Goal: Subscribe to service/newsletter

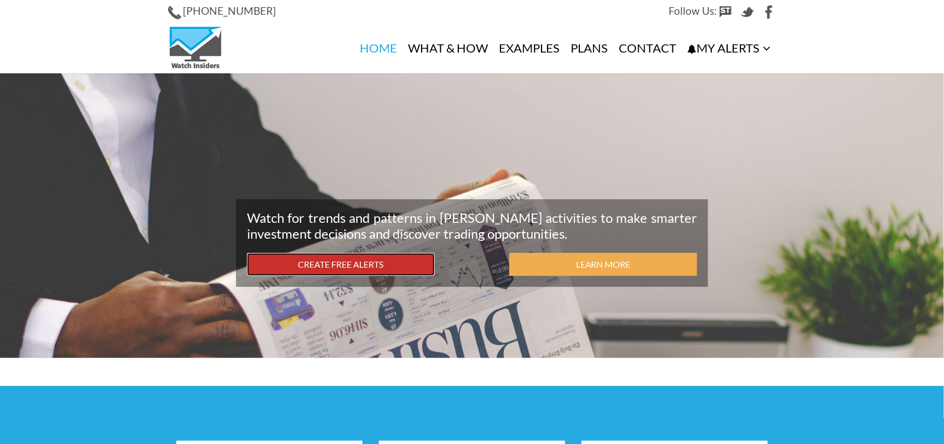
click at [417, 263] on link "Create Free Alerts" at bounding box center [341, 265] width 188 height 24
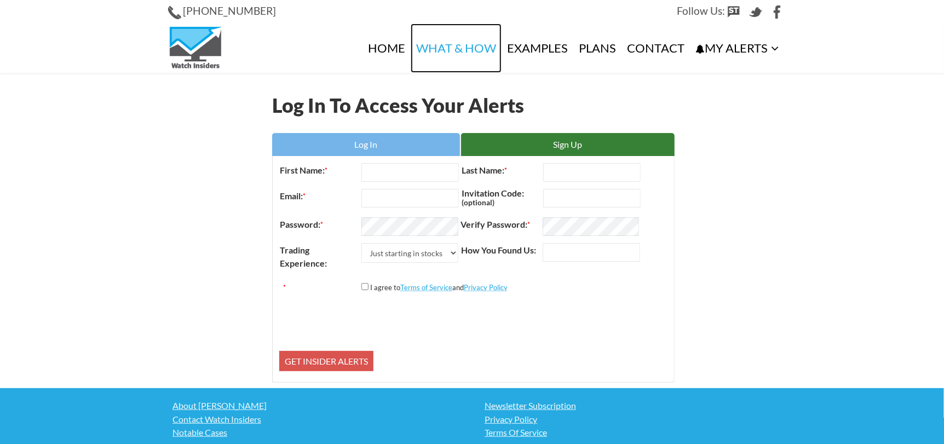
click at [481, 49] on link "What & How" at bounding box center [456, 48] width 91 height 49
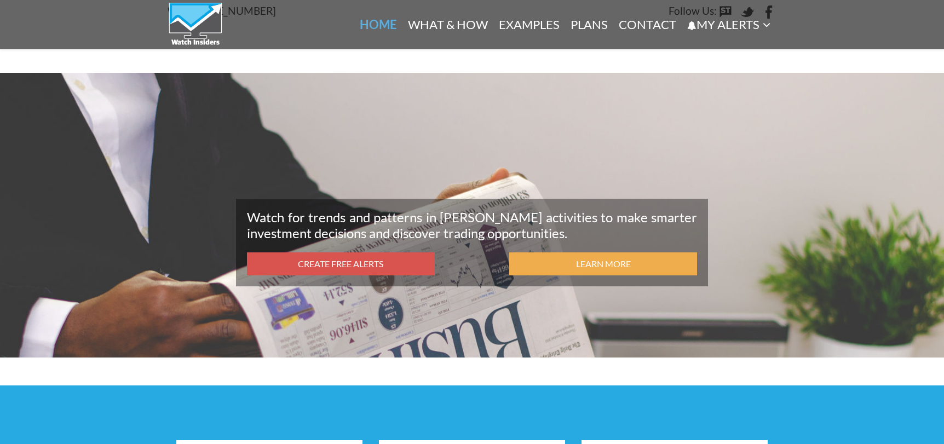
scroll to position [386, 0]
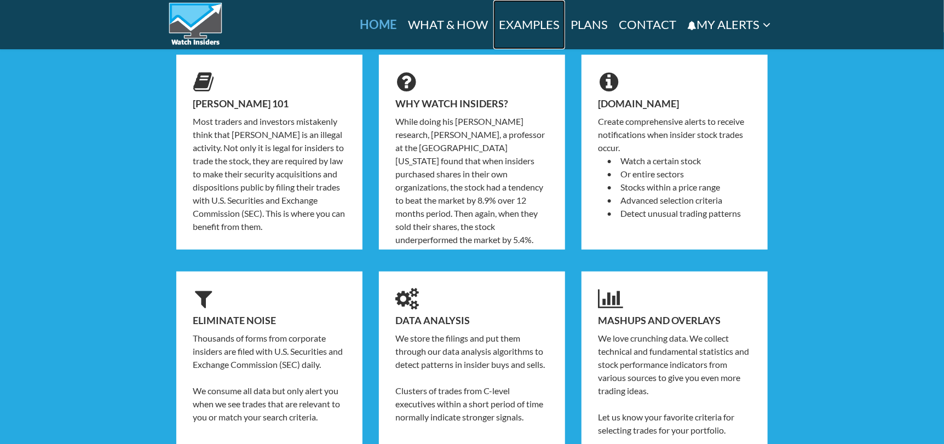
click at [546, 28] on link "Examples" at bounding box center [529, 24] width 72 height 49
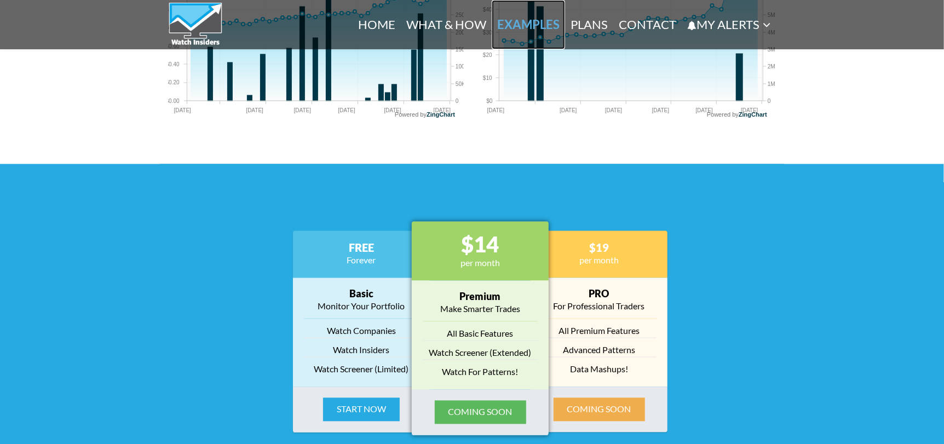
scroll to position [1275, 0]
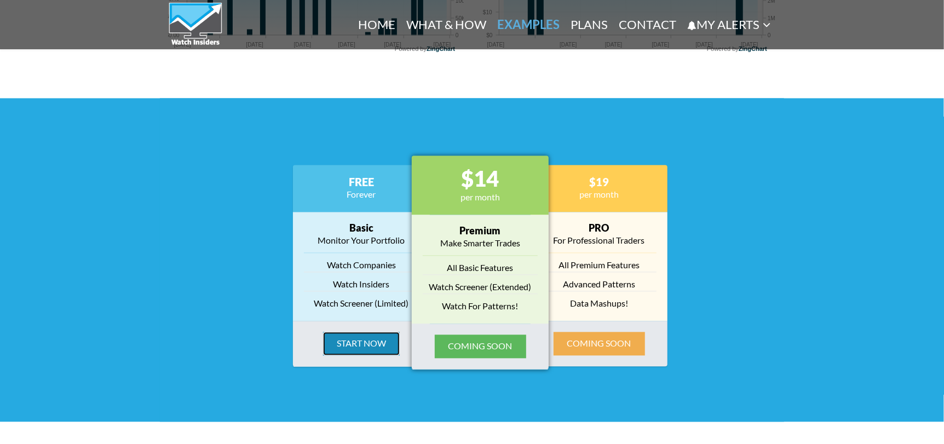
click at [370, 336] on button "Start Now" at bounding box center [361, 344] width 77 height 24
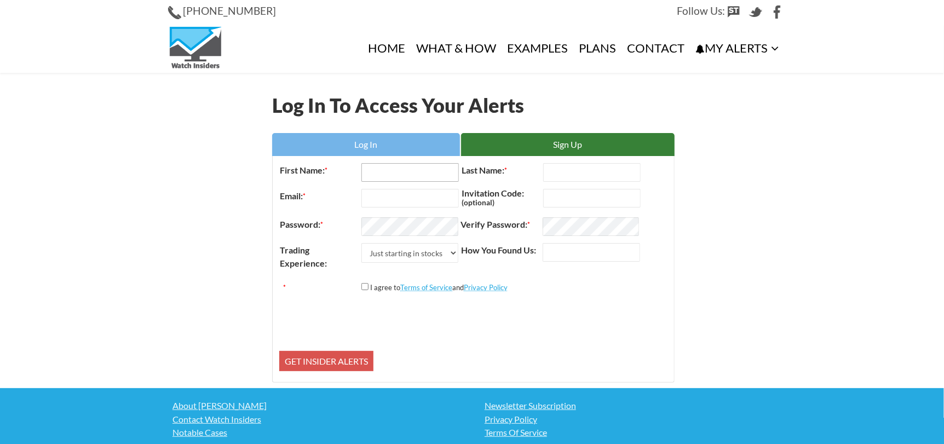
click at [378, 179] on input "First Name: *" at bounding box center [409, 172] width 97 height 19
type input "john"
drag, startPoint x: 366, startPoint y: 198, endPoint x: 357, endPoint y: 198, distance: 9.3
click at [358, 198] on div "Email: *" at bounding box center [369, 198] width 180 height 19
type input "eljohac@gmail.com"
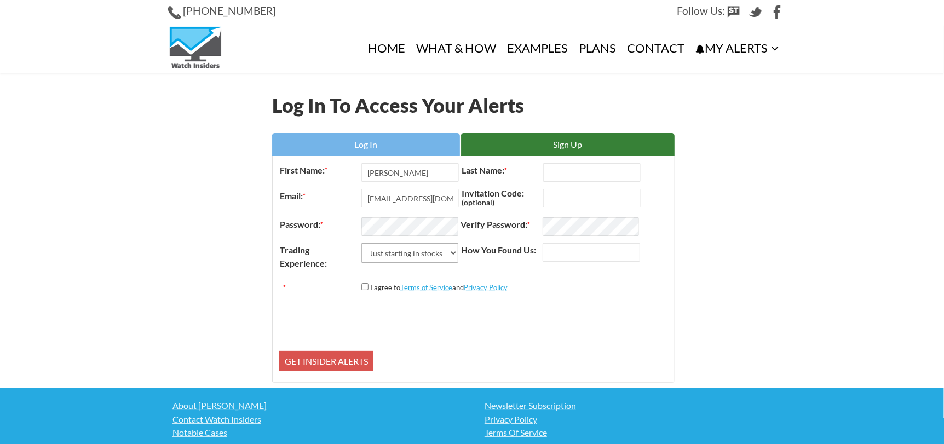
click at [410, 252] on select "Just starting in stocks I know the basics I am an active trader I am a trading …" at bounding box center [409, 253] width 97 height 20
select select "1"
click at [361, 244] on select "Just starting in stocks I know the basics I am an active trader I am a trading …" at bounding box center [409, 253] width 97 height 20
click at [359, 288] on label "*" at bounding box center [320, 287] width 82 height 14
click at [361, 288] on input "*" at bounding box center [364, 286] width 7 height 7
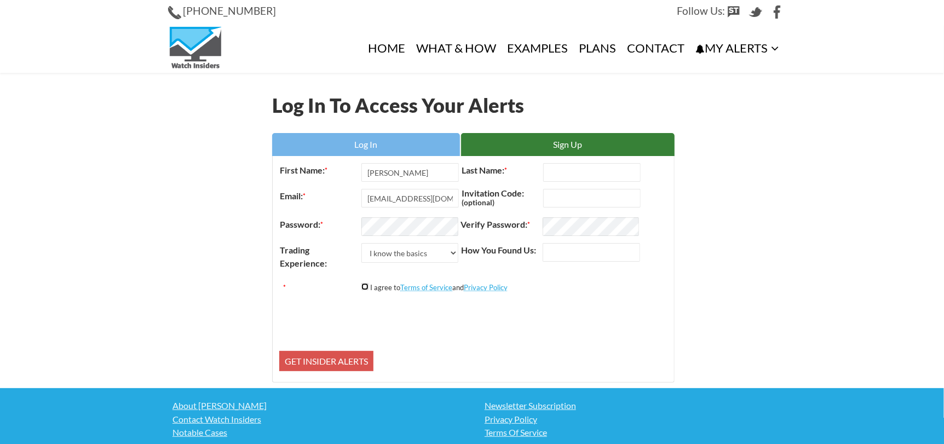
checkbox input "true"
click at [361, 371] on input "Get Insider Alerts" at bounding box center [326, 361] width 94 height 21
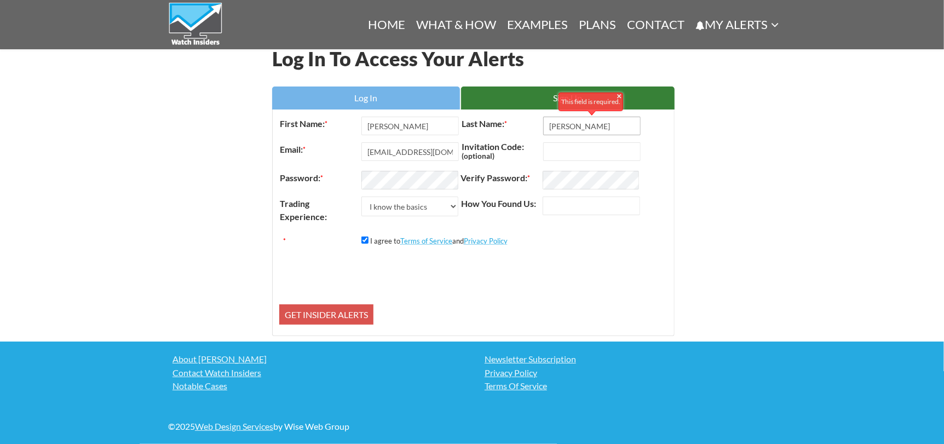
type input "pena"
click at [573, 207] on input "How You Found Us:" at bounding box center [591, 206] width 97 height 19
type input "chatgpt"
click at [581, 262] on div "0cAFcWeA7pkbBr6GigfVjIakjb-5HK8Fx6DNwx6YCmOz71T3MftJu_h-52FPyuPhrDgsJkccQ6glOZl…" at bounding box center [473, 277] width 388 height 45
click at [336, 315] on input "Get Insider Alerts" at bounding box center [326, 314] width 94 height 21
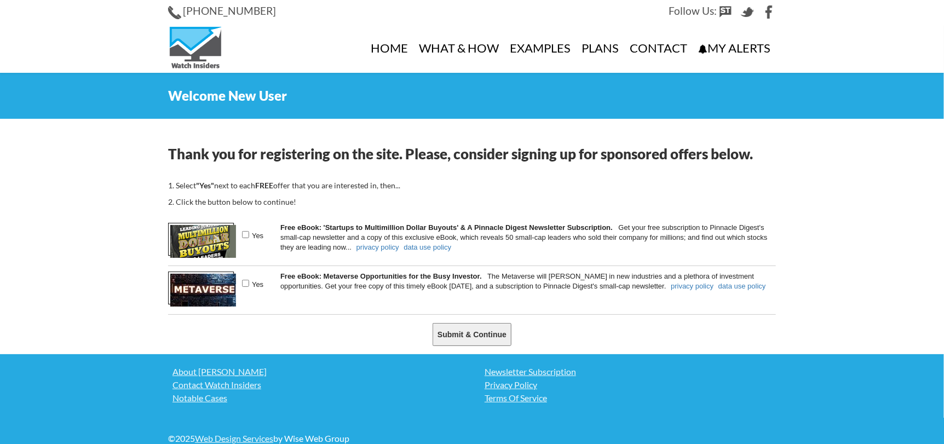
click at [479, 330] on input "Submit & Continue" at bounding box center [472, 334] width 79 height 23
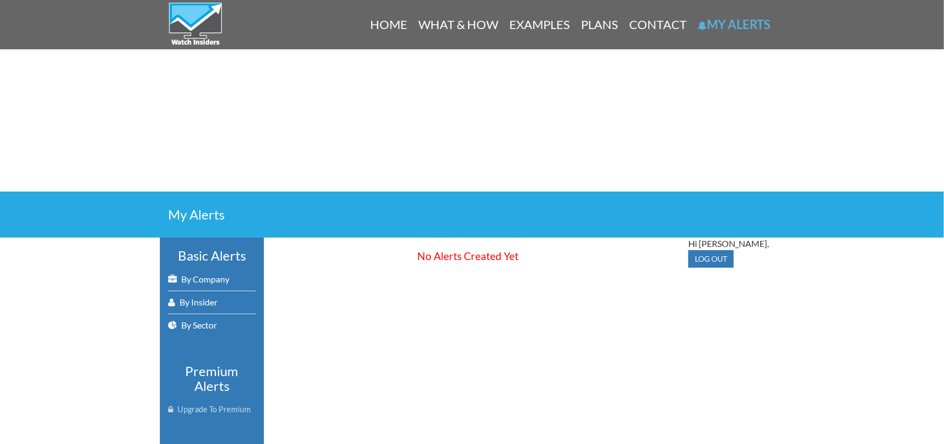
scroll to position [54, 0]
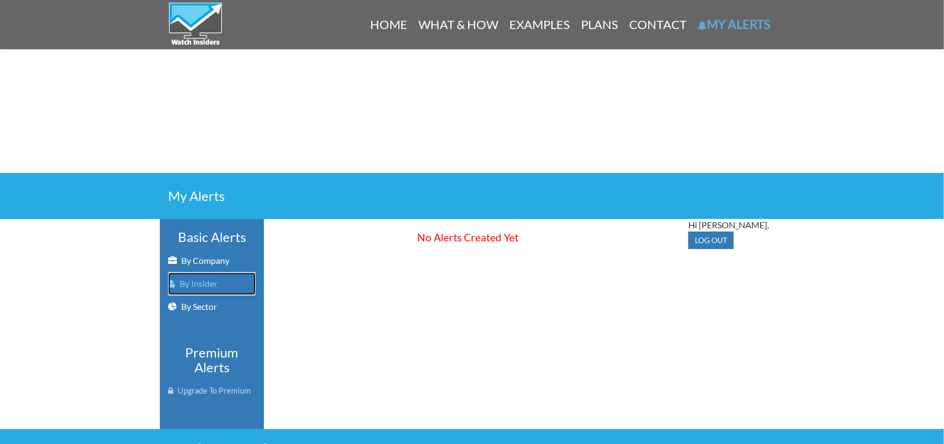
click at [208, 282] on link "By Insider" at bounding box center [212, 284] width 88 height 22
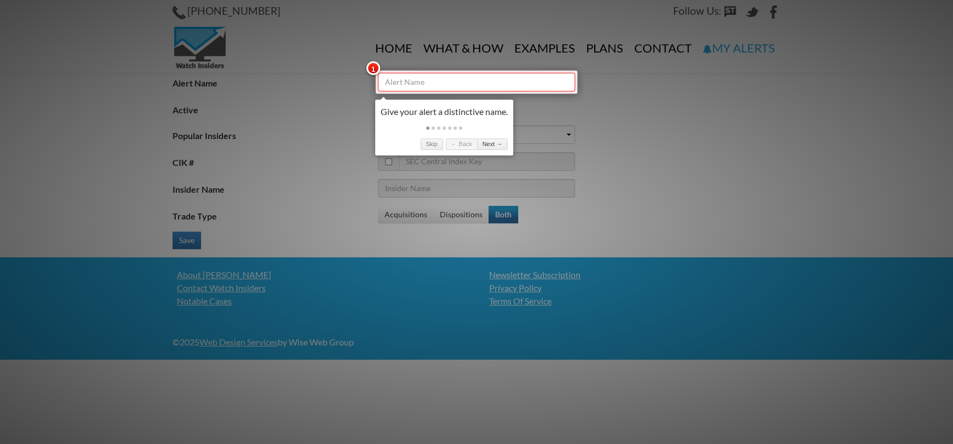
click at [415, 81] on input "Alert Name" at bounding box center [476, 82] width 197 height 19
click at [579, 144] on div at bounding box center [476, 222] width 953 height 444
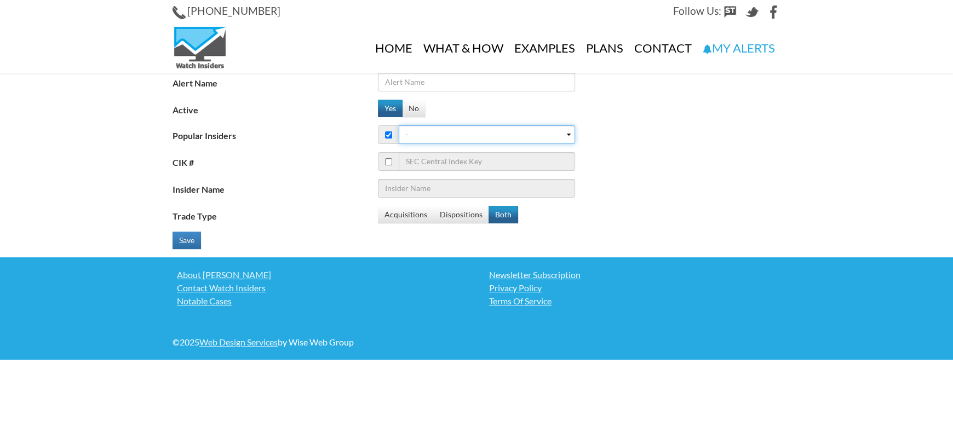
click at [425, 130] on select "- 1. Bill Ackman (Pershing Square Capital Management) 2. Warren Buffett (Berksh…" at bounding box center [487, 134] width 176 height 19
click at [622, 112] on div "Yes No" at bounding box center [557, 109] width 359 height 18
